Goal: Task Accomplishment & Management: Manage account settings

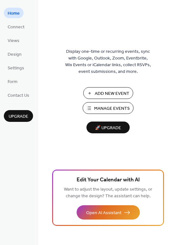
click at [18, 53] on span "Design" at bounding box center [15, 54] width 14 height 7
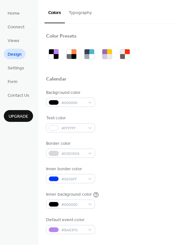
click at [15, 40] on span "Views" at bounding box center [14, 41] width 12 height 7
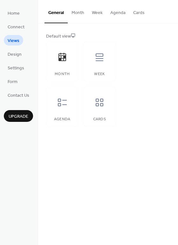
click at [61, 103] on icon at bounding box center [62, 102] width 10 height 10
click at [76, 15] on button "Month" at bounding box center [78, 11] width 20 height 23
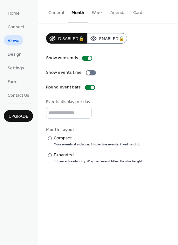
click at [55, 15] on button "General" at bounding box center [56, 11] width 23 height 23
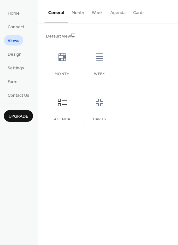
click at [98, 70] on div "Week" at bounding box center [99, 61] width 32 height 40
click at [61, 106] on icon at bounding box center [62, 102] width 10 height 10
click at [97, 110] on div at bounding box center [99, 102] width 19 height 19
click at [136, 16] on button "Cards" at bounding box center [138, 11] width 19 height 23
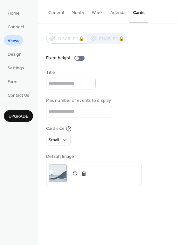
click at [125, 15] on button "Agenda" at bounding box center [118, 11] width 23 height 23
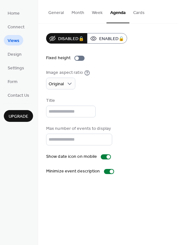
click at [95, 15] on button "Week" at bounding box center [97, 11] width 18 height 23
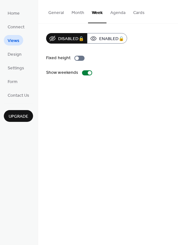
click at [103, 38] on div "Disabled 🔒 Enabled 🔒" at bounding box center [86, 38] width 81 height 10
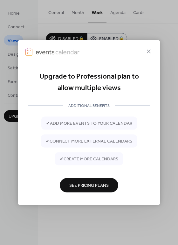
click at [148, 51] on icon at bounding box center [149, 52] width 8 height 8
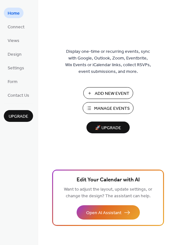
click at [15, 41] on span "Views" at bounding box center [14, 41] width 12 height 7
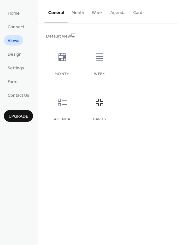
click at [15, 56] on span "Design" at bounding box center [15, 54] width 14 height 7
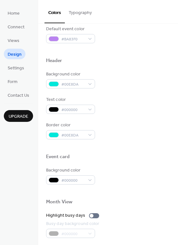
scroll to position [272, 0]
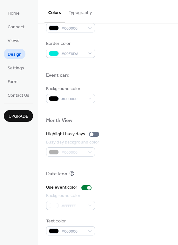
click at [11, 66] on span "Settings" at bounding box center [16, 68] width 17 height 7
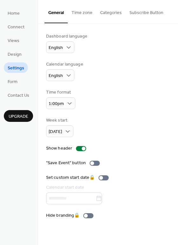
click at [13, 83] on span "Form" at bounding box center [13, 82] width 10 height 7
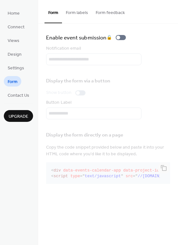
click at [19, 56] on span "Design" at bounding box center [15, 54] width 14 height 7
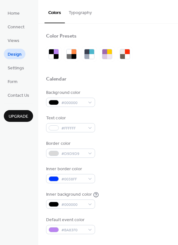
click at [16, 44] on span "Views" at bounding box center [14, 41] width 12 height 7
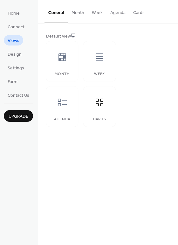
click at [101, 70] on div "Week" at bounding box center [99, 61] width 32 height 40
click at [21, 18] on ul "Home Connect Views Design Settings Form Contact Us" at bounding box center [18, 54] width 29 height 93
click at [17, 17] on span "Home" at bounding box center [14, 13] width 12 height 7
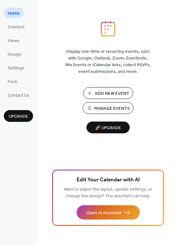
click at [16, 28] on span "Connect" at bounding box center [16, 27] width 17 height 7
